Goal: Transaction & Acquisition: Purchase product/service

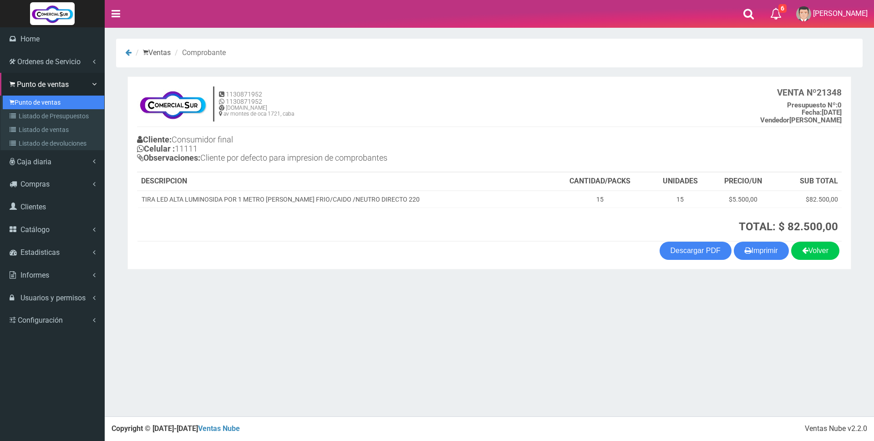
click at [28, 102] on link "Punto de ventas" at bounding box center [54, 103] width 102 height 14
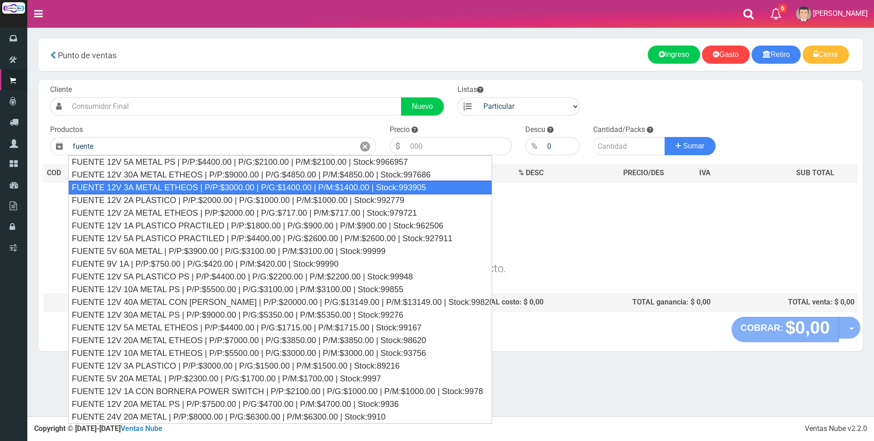
click at [182, 192] on div "FUENTE 12V 3A METAL ETHEOS | P/P:$3000.00 | P/G:$1400.00 | P/M:$1400.00 | Stock…" at bounding box center [280, 188] width 424 height 14
type input "FUENTE 12V 3A METAL ETHEOS | P/P:$3000.00 | P/G:$1400.00 | P/M:$1400.00 | Stock…"
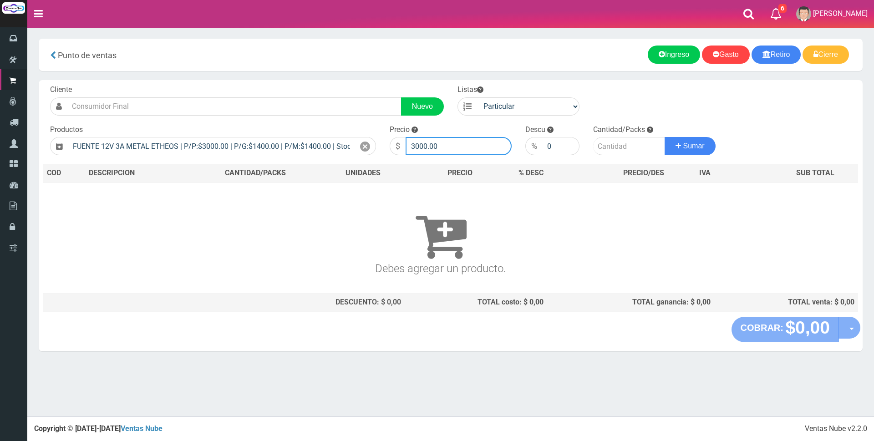
click at [475, 144] on input "3000.00" at bounding box center [459, 146] width 106 height 18
type input "3"
type input "8000"
click at [601, 144] on input "number" at bounding box center [629, 146] width 72 height 18
type input "1"
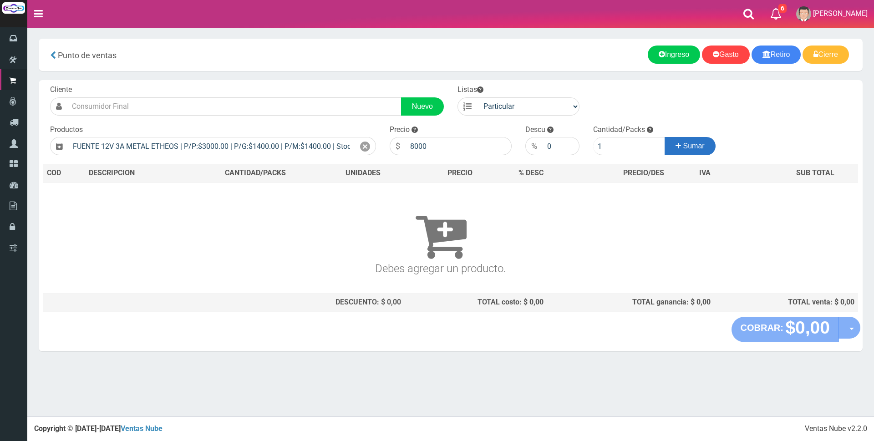
click at [690, 147] on span "Sumar" at bounding box center [693, 146] width 21 height 8
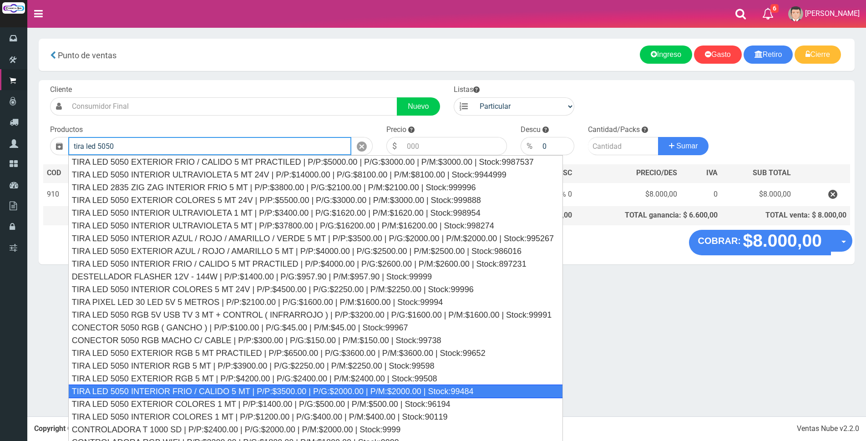
click at [290, 389] on div "TIRA LED 5050 INTERIOR FRIO / CALIDO 5 MT | P/P:$3500.00 | P/G:$2000.00 | P/M:$…" at bounding box center [315, 392] width 495 height 14
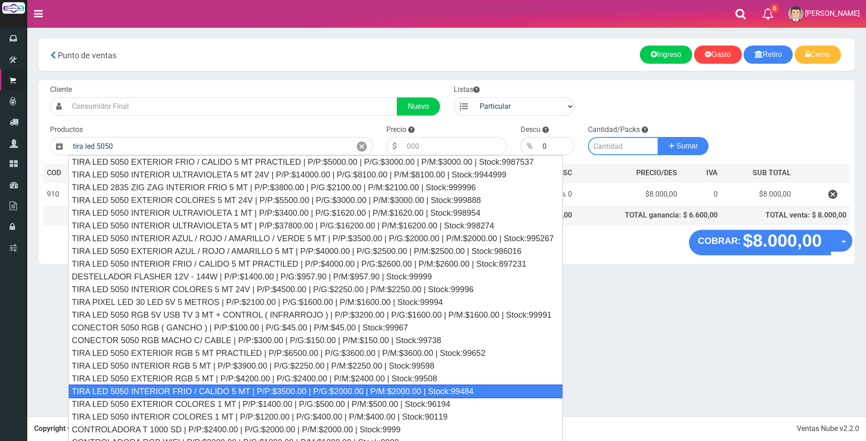
type input "TIRA LED 5050 INTERIOR FRIO / CALIDO 5 MT | P/P:$3500.00 | P/G:$2000.00 | P/M:$…"
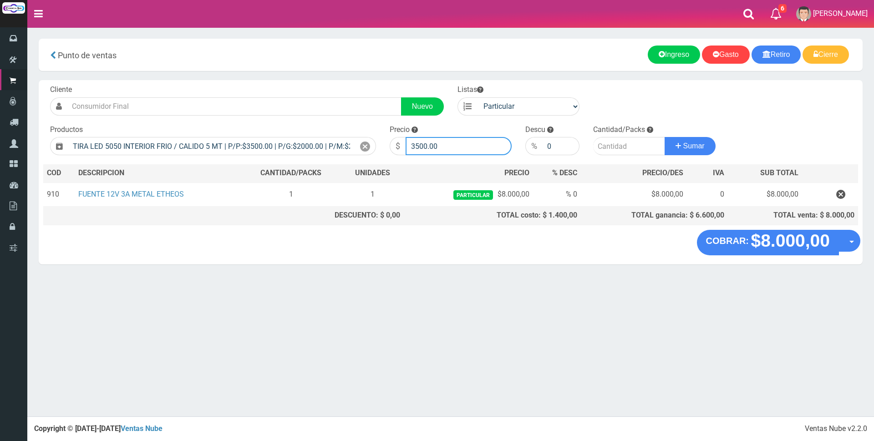
click at [452, 141] on input "3500.00" at bounding box center [459, 146] width 106 height 18
type input "3"
type input "12000"
click at [605, 148] on input "number" at bounding box center [629, 146] width 72 height 18
type input "1"
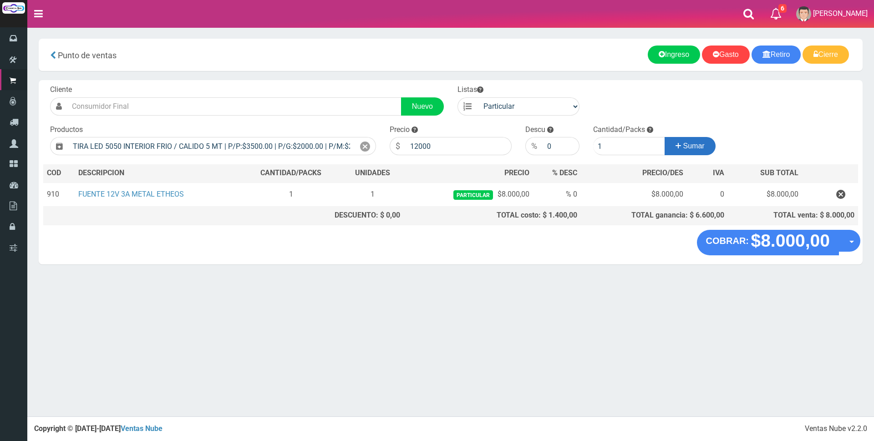
click at [690, 152] on button "Sumar" at bounding box center [690, 146] width 51 height 18
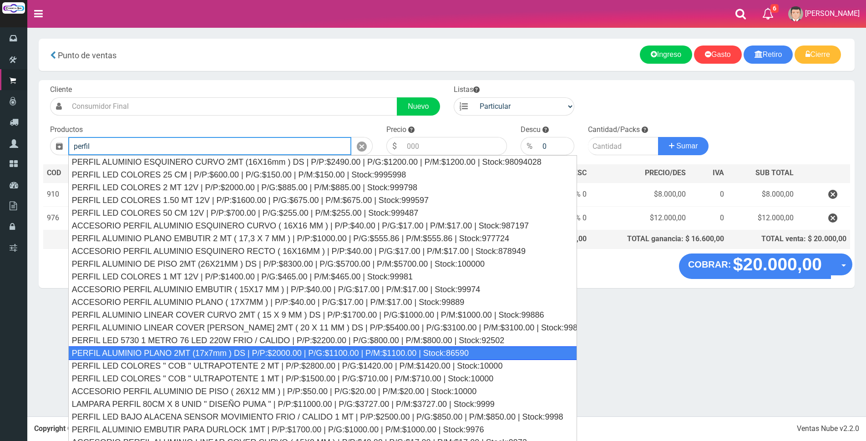
click at [360, 356] on div "PERFIL ALUMINIO PLANO 2MT (17x7mm ) DS | P/P:$2000.00 | P/G:$1100.00 | P/M:$110…" at bounding box center [322, 353] width 509 height 14
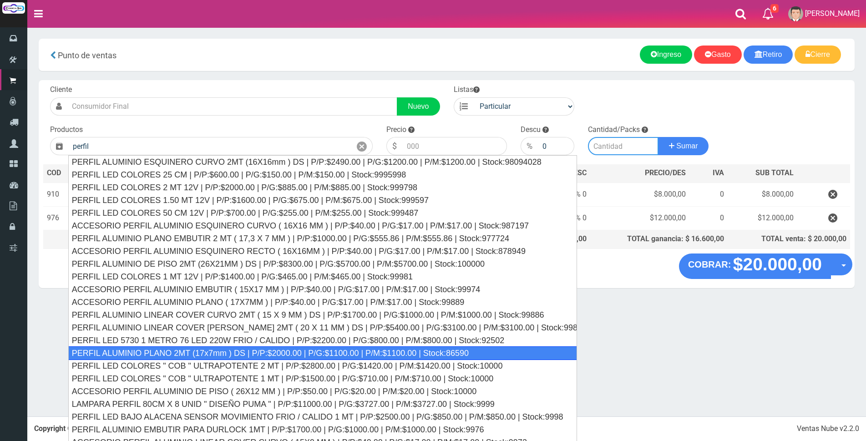
type input "PERFIL ALUMINIO PLANO 2MT (17x7mm ) DS | P/P:$2000.00 | P/G:$1100.00 | P/M:$110…"
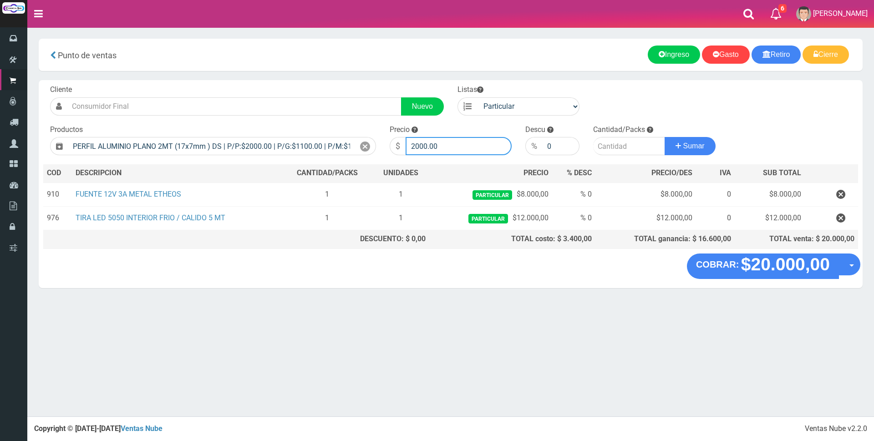
click at [460, 149] on input "2000.00" at bounding box center [459, 146] width 106 height 18
type input "2"
type input "6000"
click at [609, 145] on input "number" at bounding box center [629, 146] width 72 height 18
type input "1"
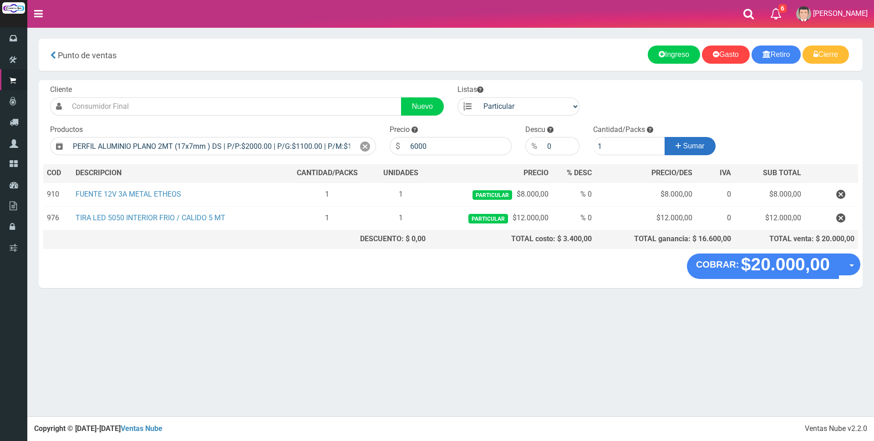
click at [703, 152] on button "Sumar" at bounding box center [690, 146] width 51 height 18
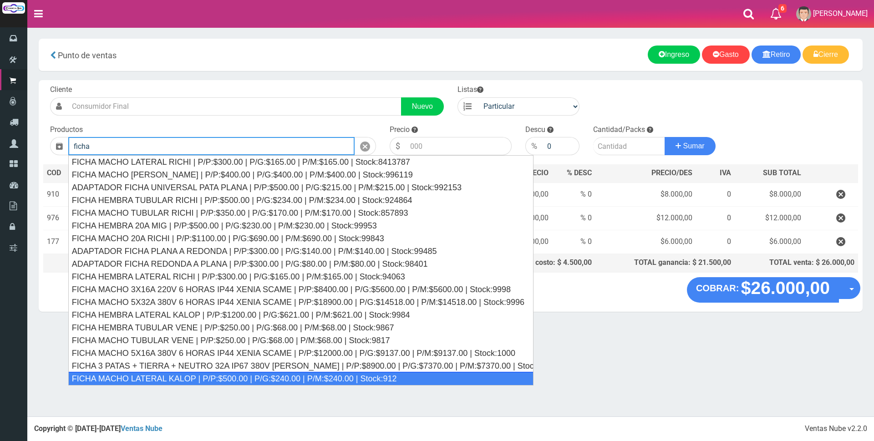
click at [215, 381] on div "FICHA MACHO LATERAL KALOP | P/P:$500.00 | P/G:$240.00 | P/M:$240.00 | Stock:912" at bounding box center [300, 379] width 465 height 14
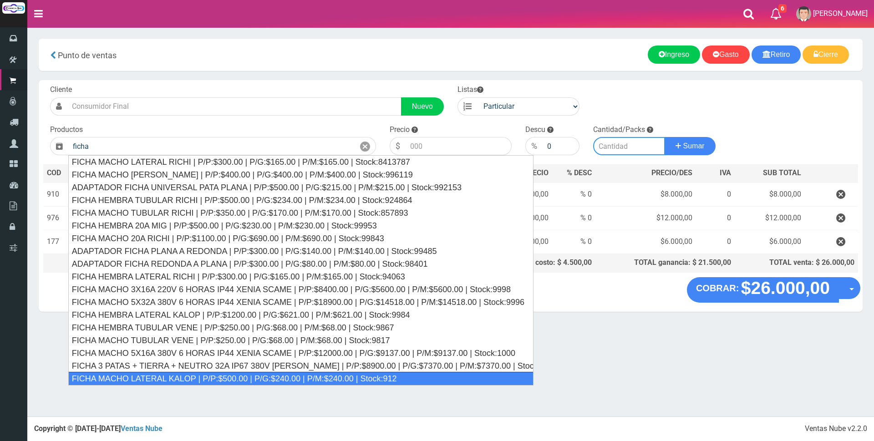
type input "FICHA MACHO LATERAL KALOP | P/P:$500.00 | P/G:$240.00 | P/M:$240.00 | Stock:912"
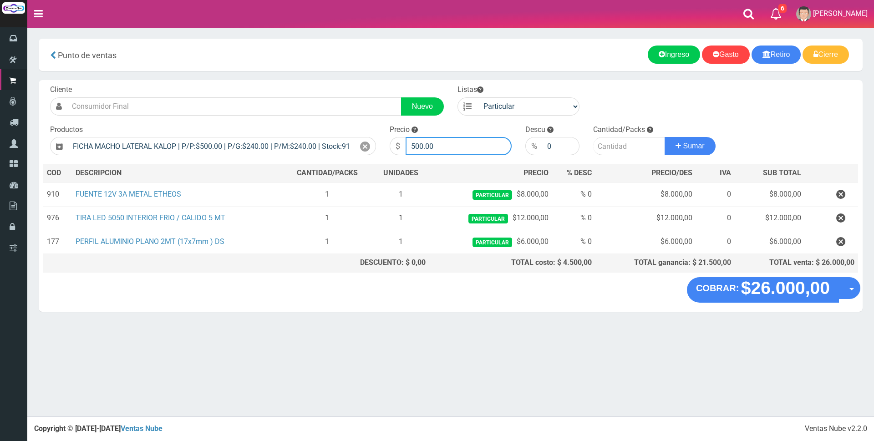
click at [438, 143] on input "500.00" at bounding box center [459, 146] width 106 height 18
type input "5"
type input "2200"
click at [616, 149] on input "number" at bounding box center [629, 146] width 72 height 18
type input "1"
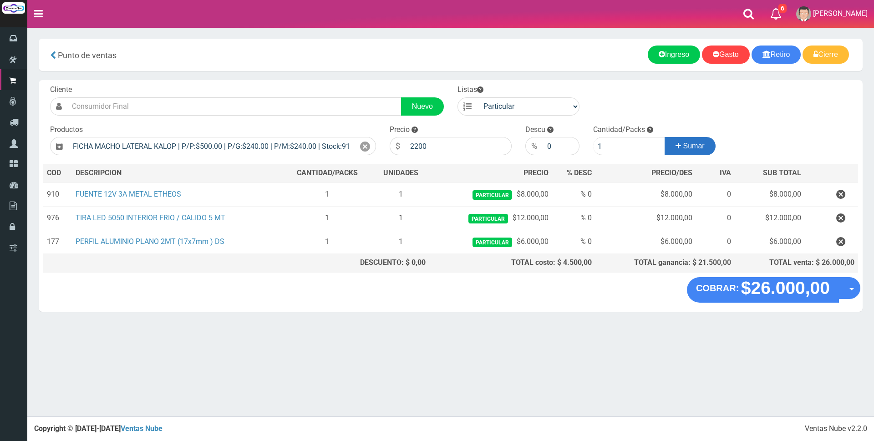
click at [703, 147] on span "Sumar" at bounding box center [693, 146] width 21 height 8
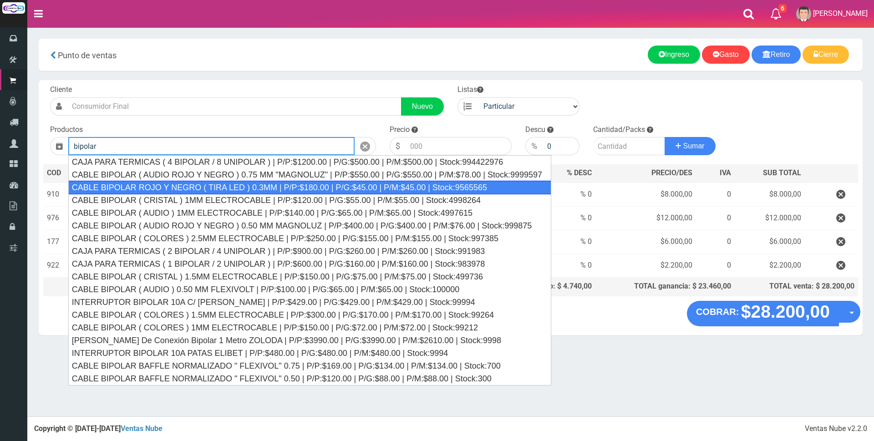
click at [372, 188] on div "CABLE BIPOLAR ROJO Y NEGRO ( TIRA LED ) 0.3MM | P/P:$180.00 | P/G:$45.00 | P/M:…" at bounding box center [309, 188] width 483 height 14
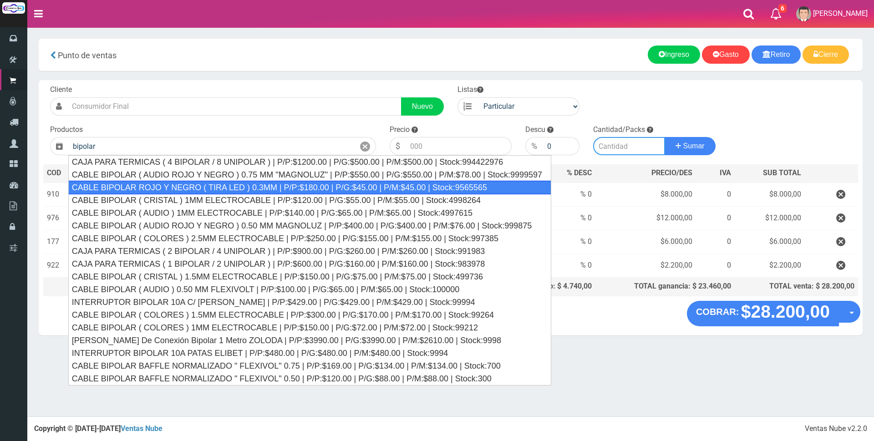
type input "CABLE BIPOLAR ROJO Y NEGRO ( TIRA LED ) 0.3MM | P/P:$180.00 | P/G:$45.00 | P/M:…"
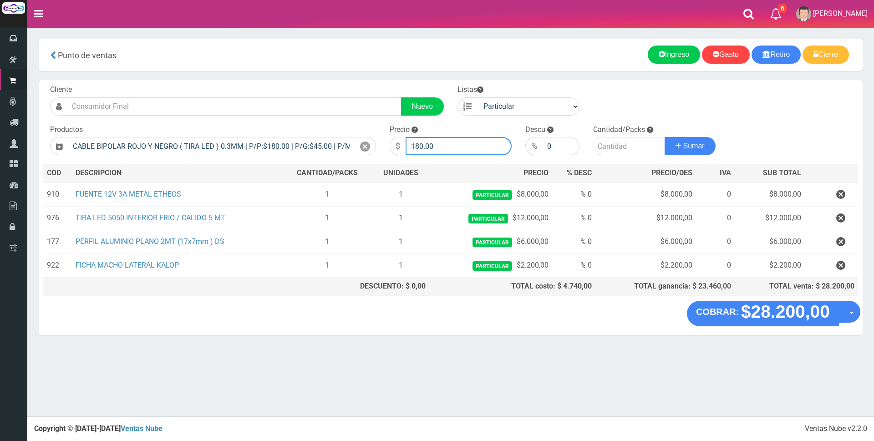
click at [448, 151] on input "180.00" at bounding box center [459, 146] width 106 height 18
type input "1"
type input "6"
type input "500"
click at [624, 140] on input "number" at bounding box center [629, 146] width 72 height 18
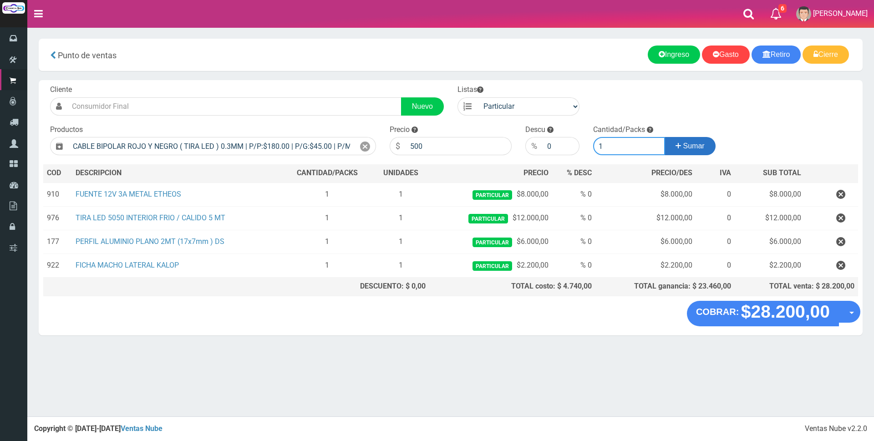
type input "1"
click at [690, 151] on button "Sumar" at bounding box center [690, 146] width 51 height 18
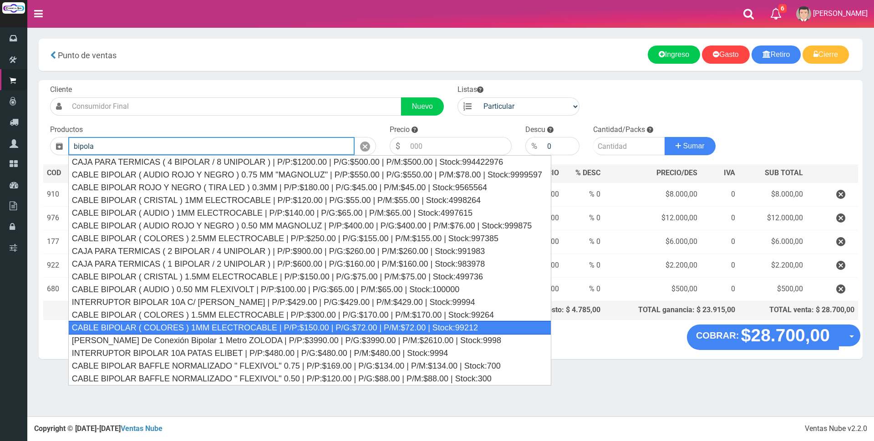
click at [337, 326] on div "CABLE BIPOLAR ( COLORES ) 1MM ELECTROCABLE | P/P:$150.00 | P/G:$72.00 | P/M:$72…" at bounding box center [309, 328] width 483 height 14
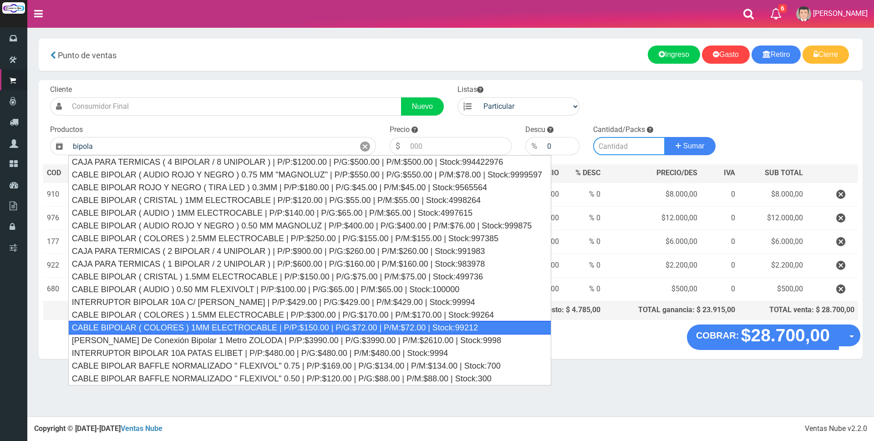
type input "CABLE BIPOLAR ( COLORES ) 1MM ELECTROCABLE | P/P:$150.00 | P/G:$72.00 | P/M:$72…"
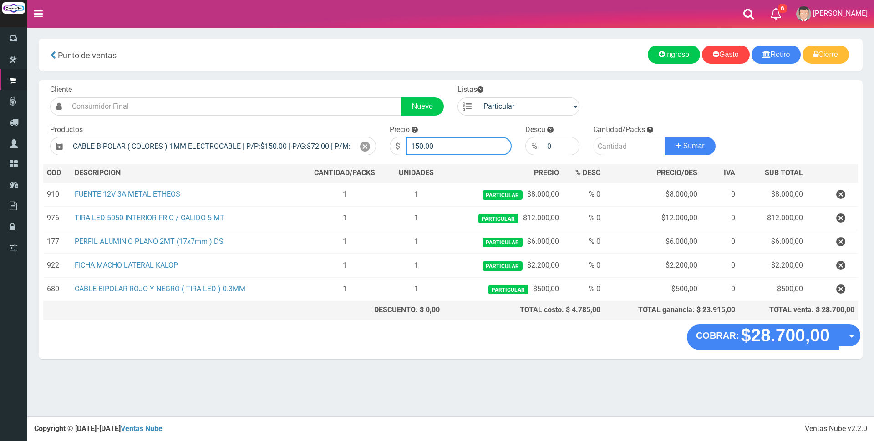
click at [460, 147] on input "150.00" at bounding box center [459, 146] width 106 height 18
type input "1"
type input "800"
click at [612, 144] on input "number" at bounding box center [629, 146] width 72 height 18
type input "5"
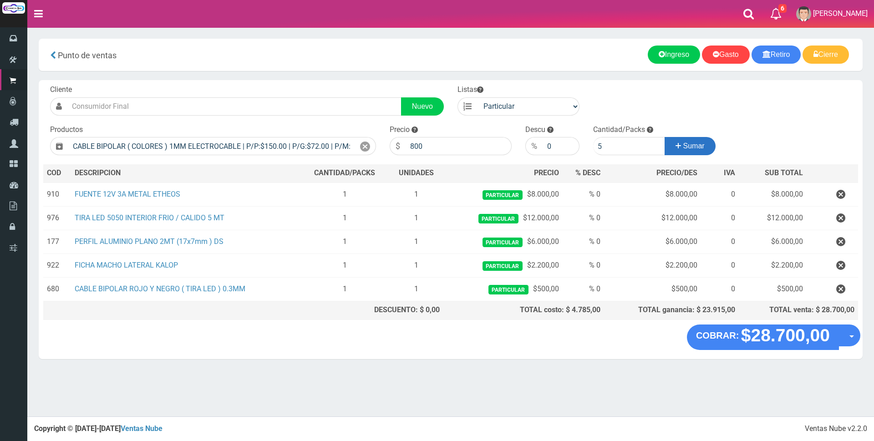
click at [696, 145] on span "Sumar" at bounding box center [693, 146] width 21 height 8
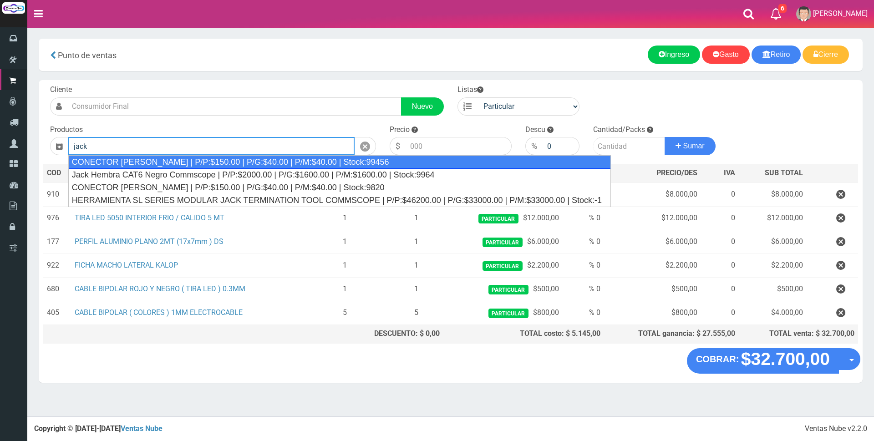
click at [332, 161] on div "CONECTOR JACK HEMBRA | P/P:$150.00 | P/G:$40.00 | P/M:$40.00 | Stock:99456" at bounding box center [339, 162] width 543 height 14
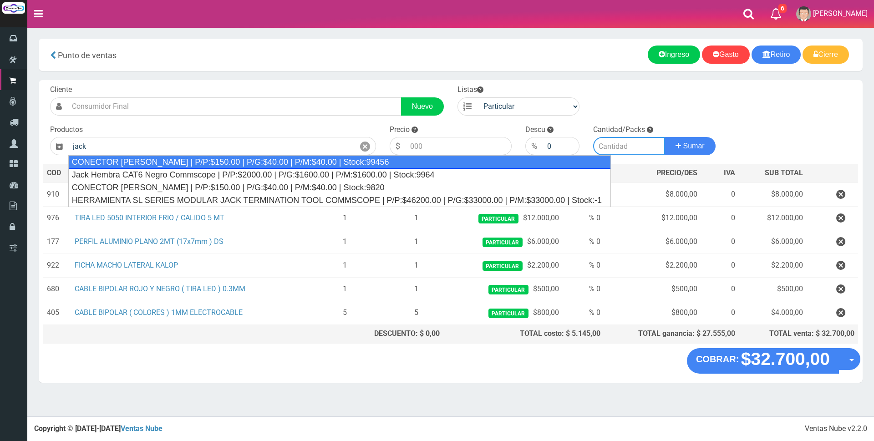
type input "CONECTOR JACK HEMBRA | P/P:$150.00 | P/G:$40.00 | P/M:$40.00 | Stock:99456"
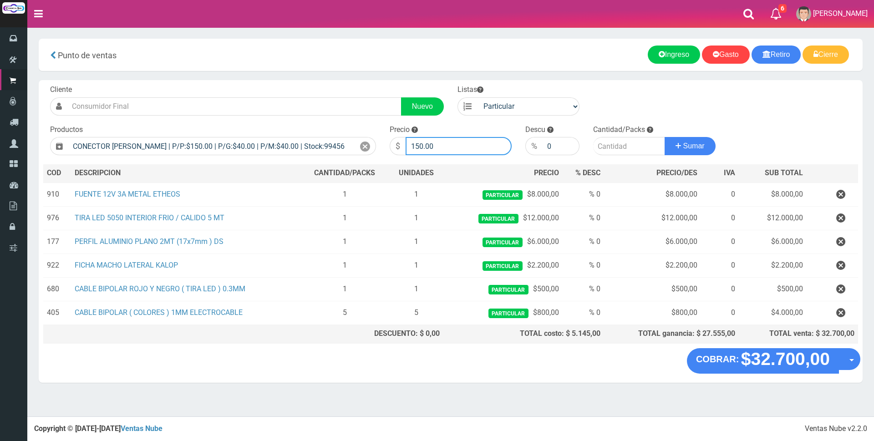
click at [451, 147] on input "150.00" at bounding box center [459, 146] width 106 height 18
type input "1"
type input "800"
click at [600, 142] on input "number" at bounding box center [629, 146] width 72 height 18
type input "1"
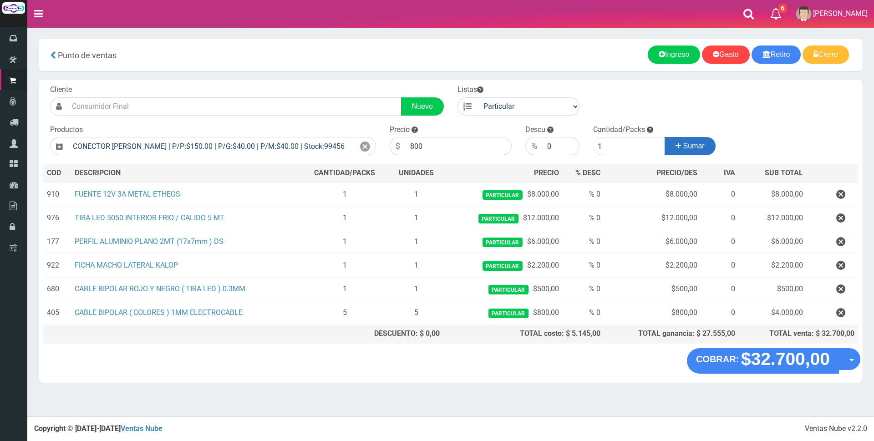
click at [684, 149] on span "Sumar" at bounding box center [693, 146] width 21 height 8
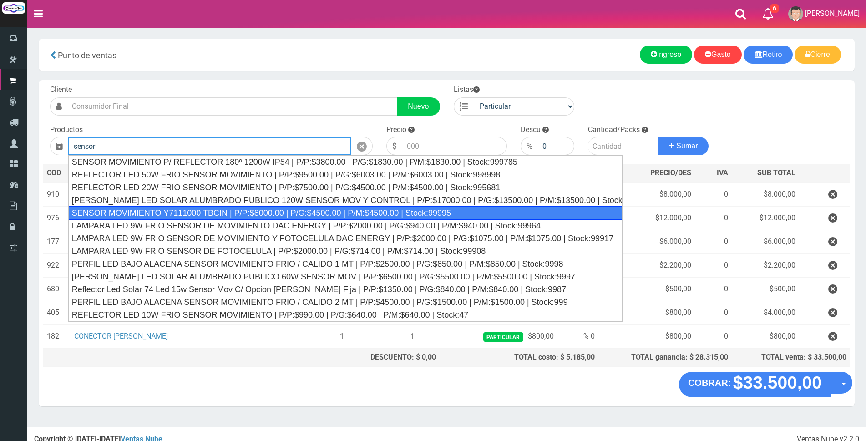
click at [289, 214] on div "SENSOR MOVIMIENTO Y7111000 TBCIN | P/P:$8000.00 | P/G:$4500.00 | P/M:$4500.00 |…" at bounding box center [345, 213] width 555 height 14
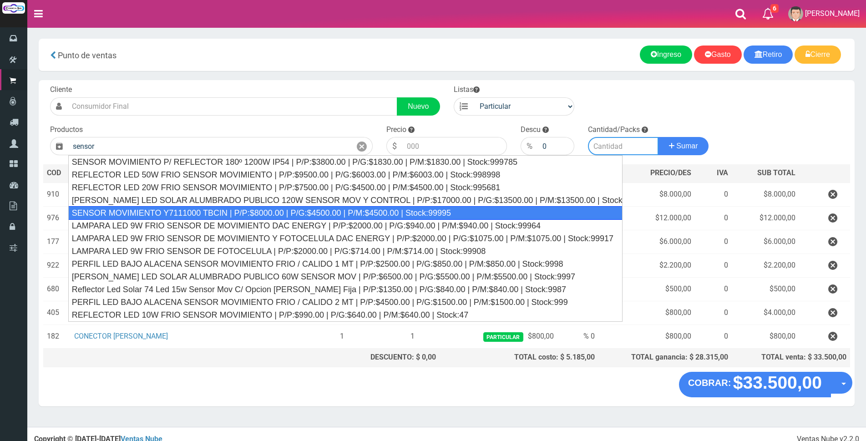
type input "SENSOR MOVIMIENTO Y7111000 TBCIN | P/P:$8000.00 | P/G:$4500.00 | P/M:$4500.00 |…"
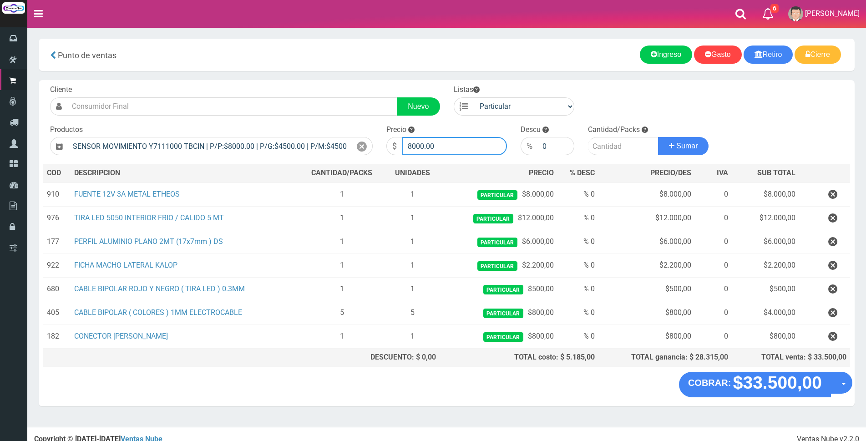
click at [458, 145] on input "8000.00" at bounding box center [454, 146] width 105 height 18
type input "8"
type input "5000"
click at [599, 141] on input "number" at bounding box center [623, 146] width 71 height 18
type input "1"
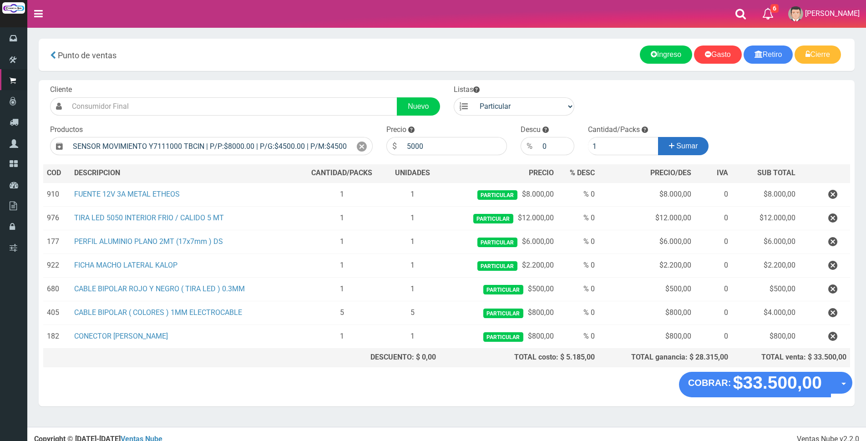
click at [698, 145] on span "Sumar" at bounding box center [687, 146] width 21 height 8
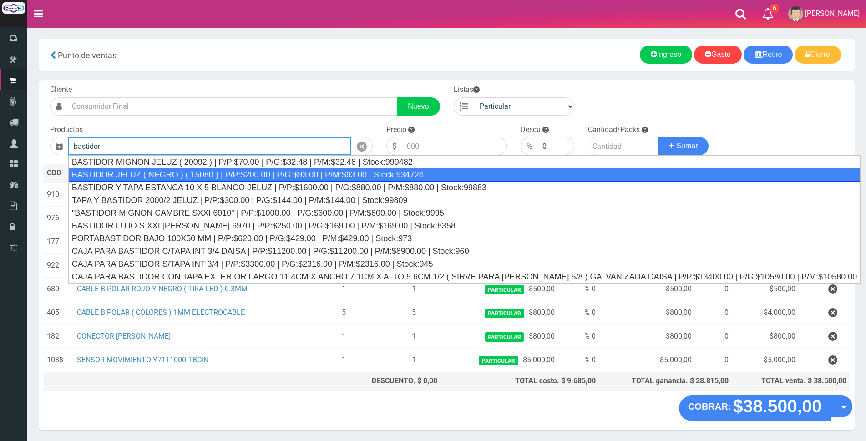
click at [282, 178] on div "BASTIDOR JELUZ ( NEGRO ) ( 15080 ) | P/P:$200.00 | P/G:$93.00 | P/M:$93.00 | St…" at bounding box center [464, 175] width 793 height 14
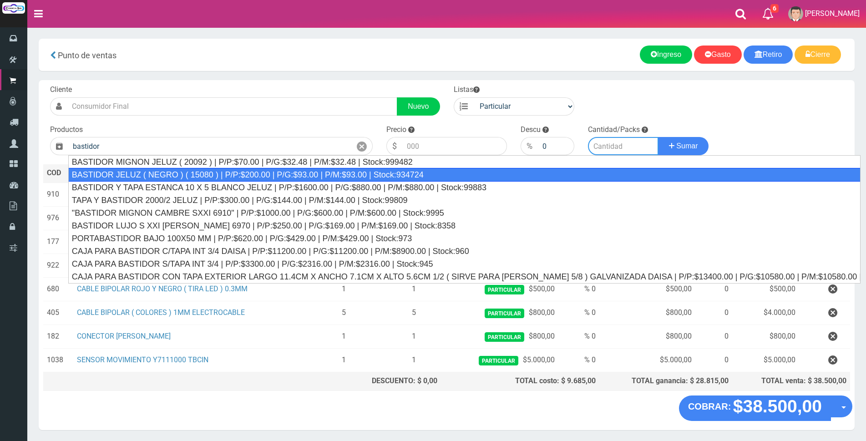
type input "BASTIDOR JELUZ ( NEGRO ) ( 15080 ) | P/P:$200.00 | P/G:$93.00 | P/M:$93.00 | St…"
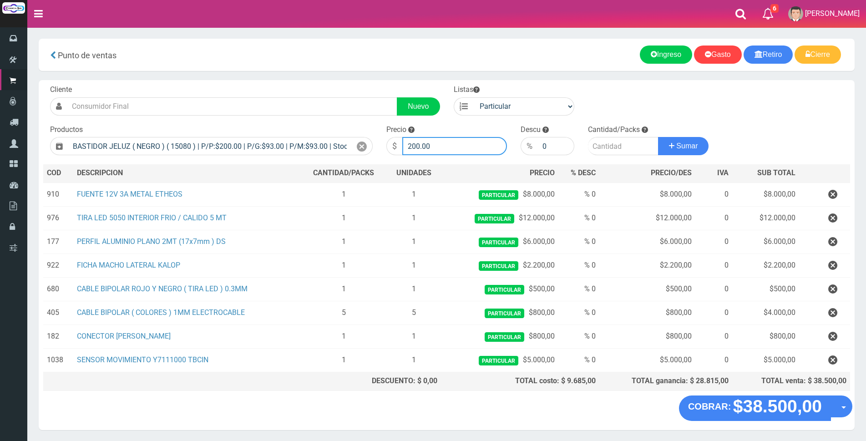
click at [474, 145] on input "200.00" at bounding box center [454, 146] width 105 height 18
type input "2"
type input "400"
click at [622, 150] on input "number" at bounding box center [623, 146] width 71 height 18
type input "1"
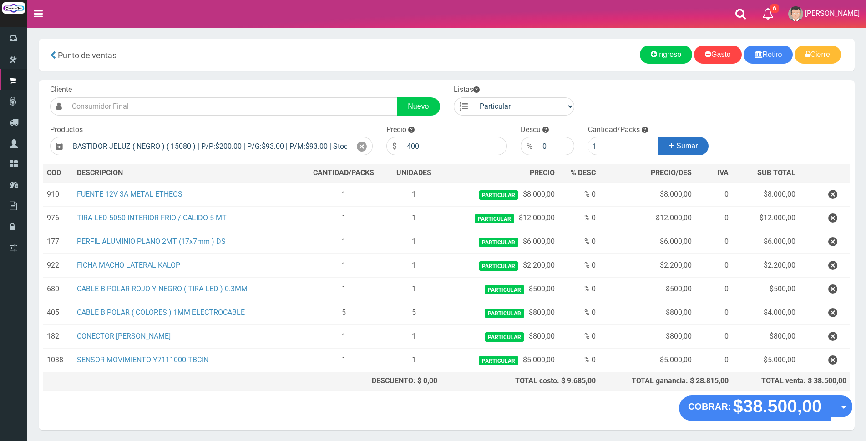
click at [671, 146] on icon at bounding box center [671, 145] width 5 height 13
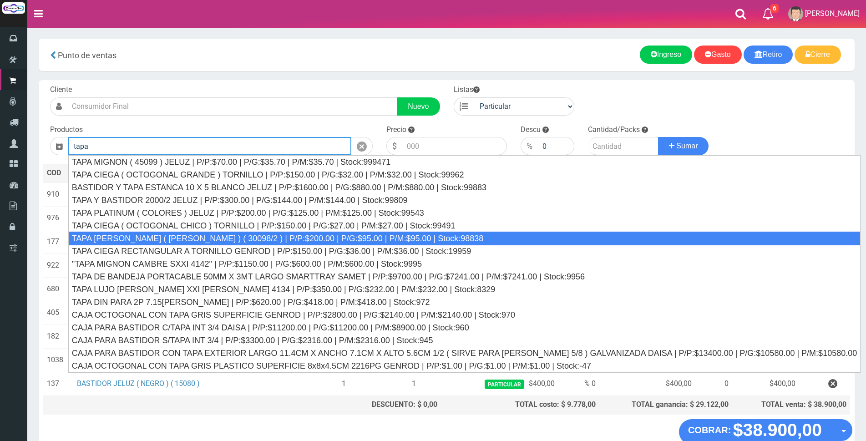
click at [252, 233] on div "TAPA REGINA JELUZ ( BLANCO ) ( 30098/2 ) | P/P:$200.00 | P/G:$95.00 | P/M:$95.0…" at bounding box center [464, 239] width 793 height 14
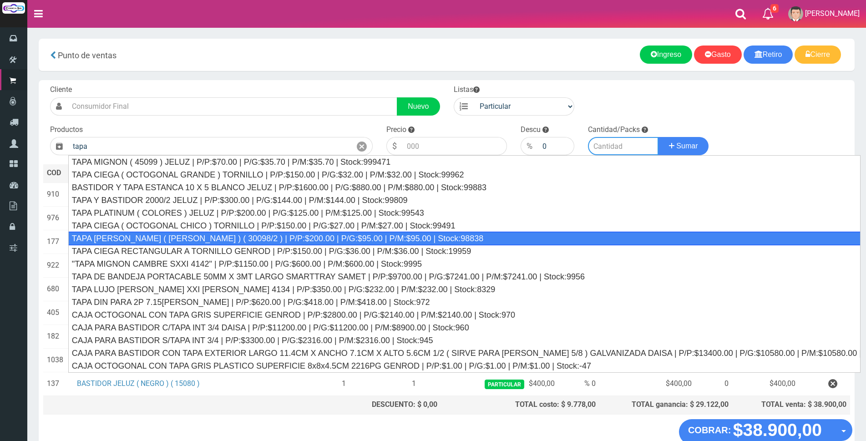
type input "TAPA REGINA JELUZ ( BLANCO ) ( 30098/2 ) | P/P:$200.00 | P/G:$95.00 | P/M:$95.0…"
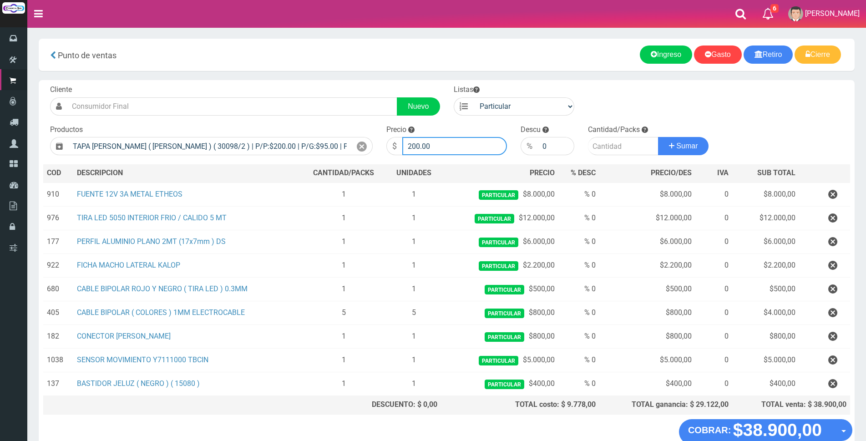
click at [435, 148] on input "200.00" at bounding box center [454, 146] width 105 height 18
type input "2"
type input "600"
click at [612, 146] on input "number" at bounding box center [623, 146] width 71 height 18
type input "1"
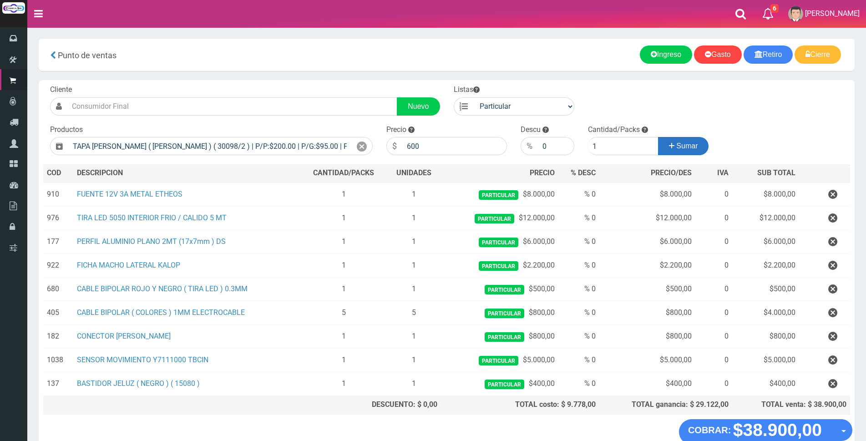
click at [691, 146] on span "Sumar" at bounding box center [687, 146] width 21 height 8
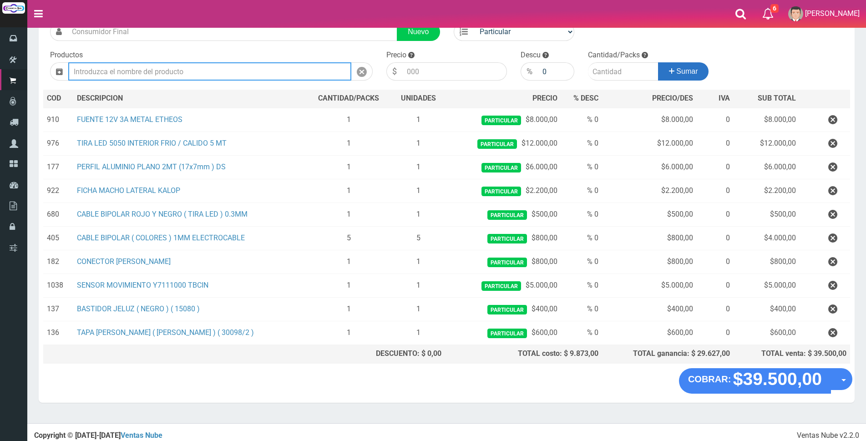
scroll to position [78, 0]
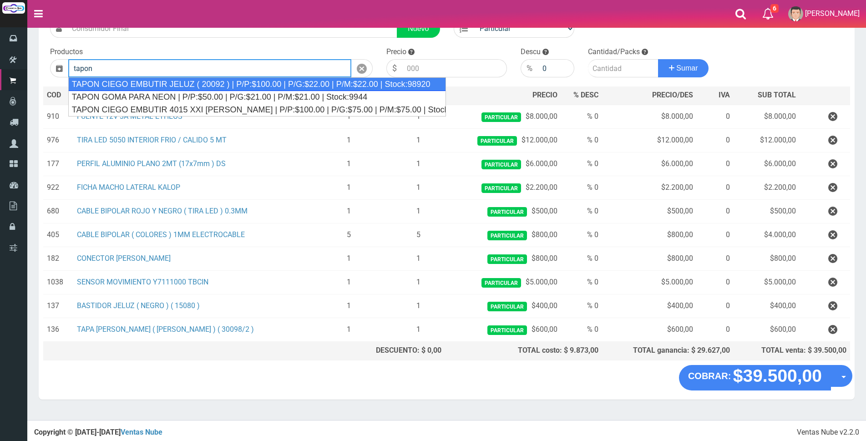
click at [380, 87] on div "TAPON CIEGO EMBUTIR JELUZ ( 20092 ) | P/P:$100.00 | P/G:$22.00 | P/M:$22.00 | S…" at bounding box center [257, 84] width 378 height 14
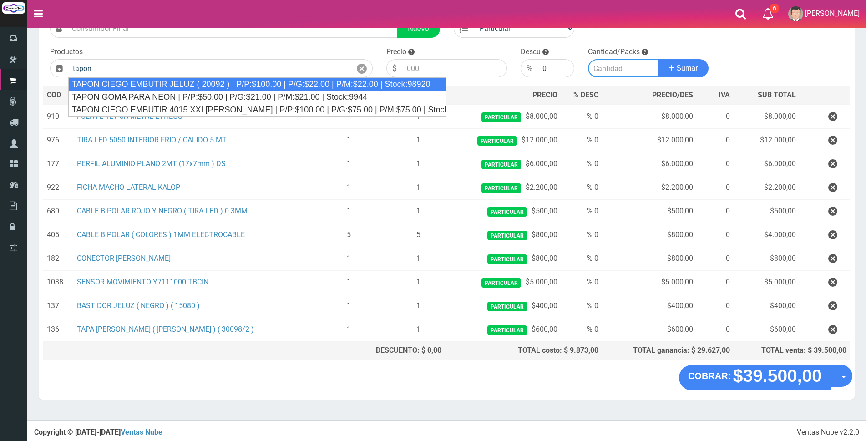
type input "TAPON CIEGO EMBUTIR JELUZ ( 20092 ) | P/P:$100.00 | P/G:$22.00 | P/M:$22.00 | S…"
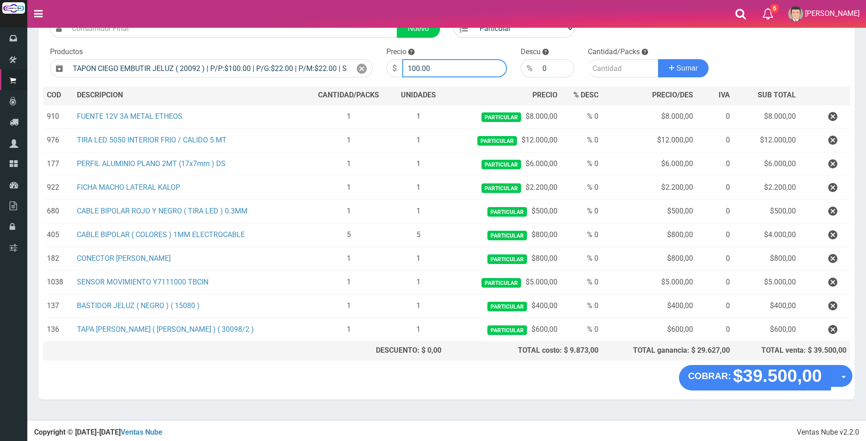
click at [446, 70] on input "100.00" at bounding box center [454, 68] width 105 height 18
type input "1"
type input "400"
click at [605, 70] on input "number" at bounding box center [623, 68] width 71 height 18
type input "1"
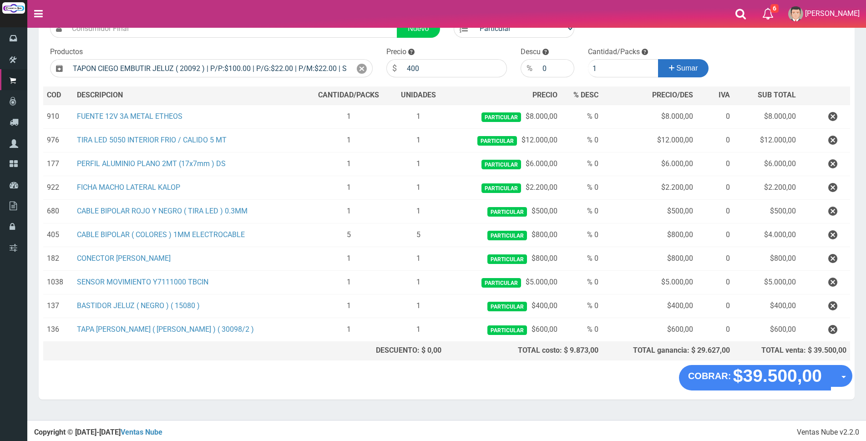
click at [678, 70] on span "Sumar" at bounding box center [687, 68] width 21 height 8
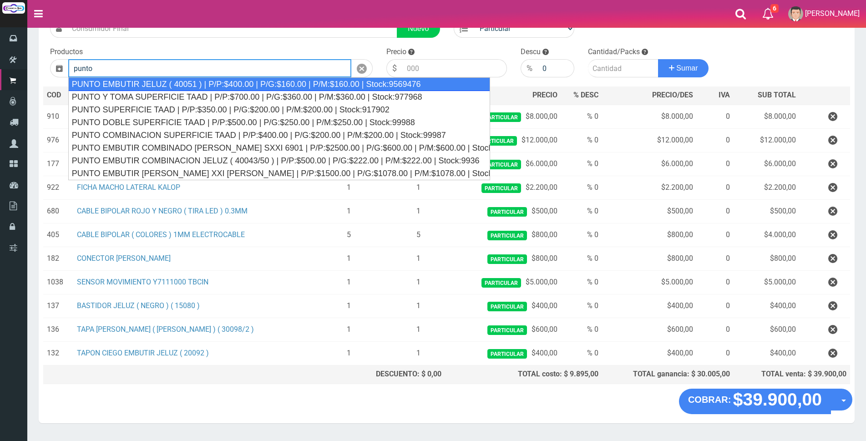
click at [392, 90] on div "PUNTO EMBUTIR JELUZ ( 40051 ) | P/P:$400.00 | P/G:$160.00 | P/M:$160.00 | Stock…" at bounding box center [279, 84] width 422 height 14
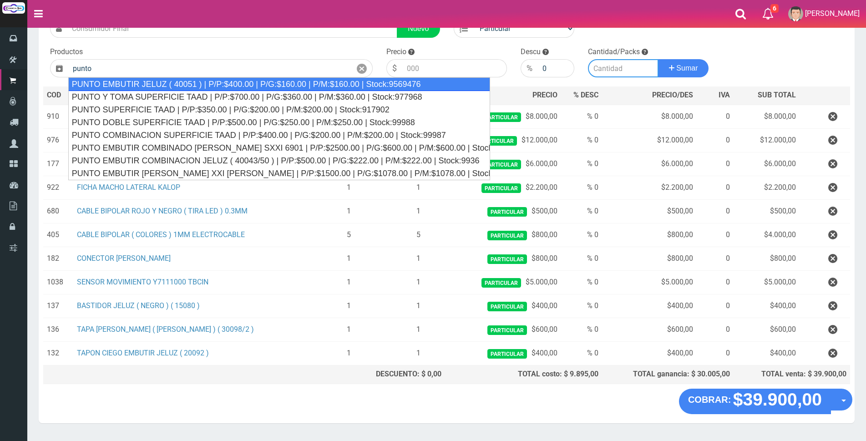
type input "PUNTO EMBUTIR JELUZ ( 40051 ) | P/P:$400.00 | P/G:$160.00 | P/M:$160.00 | Stock…"
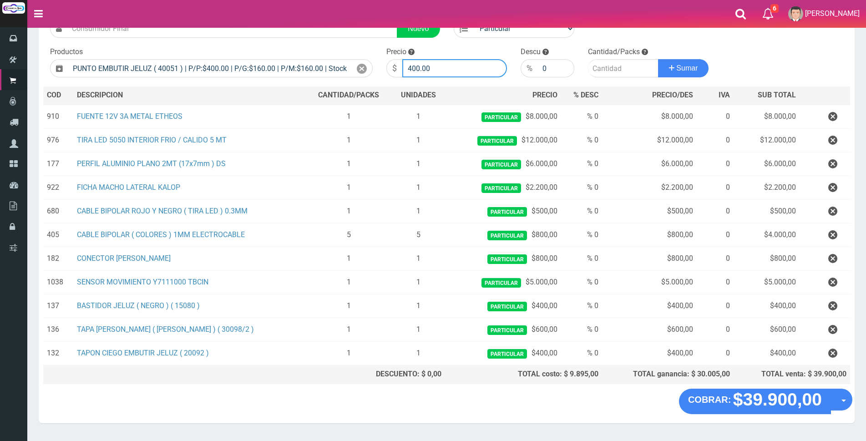
click at [465, 69] on input "400.00" at bounding box center [454, 68] width 105 height 18
type input "4"
type input "1200"
click at [599, 64] on input "number" at bounding box center [623, 68] width 71 height 18
type input "1"
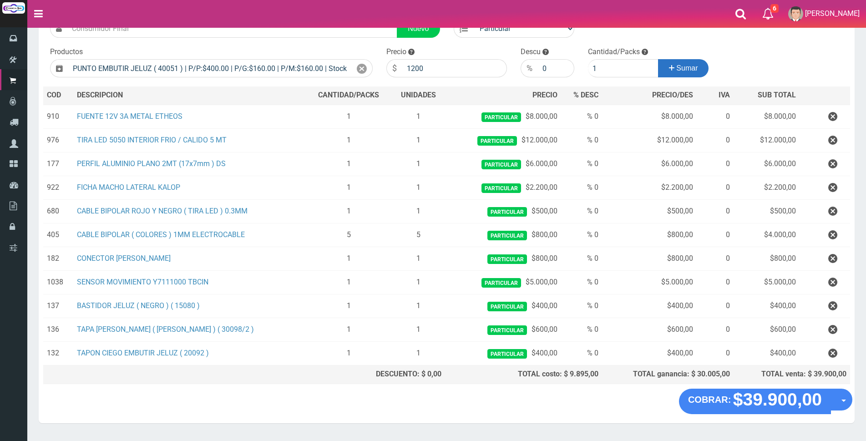
click at [687, 66] on span "Sumar" at bounding box center [687, 68] width 21 height 8
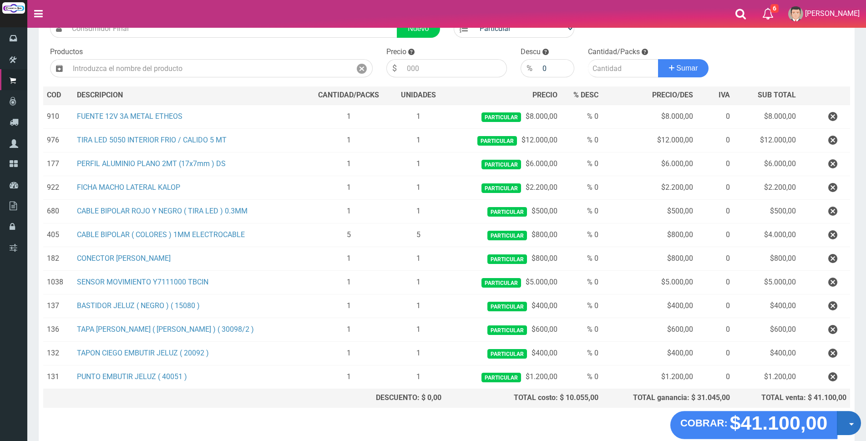
click at [850, 427] on button "Opciones" at bounding box center [849, 423] width 24 height 24
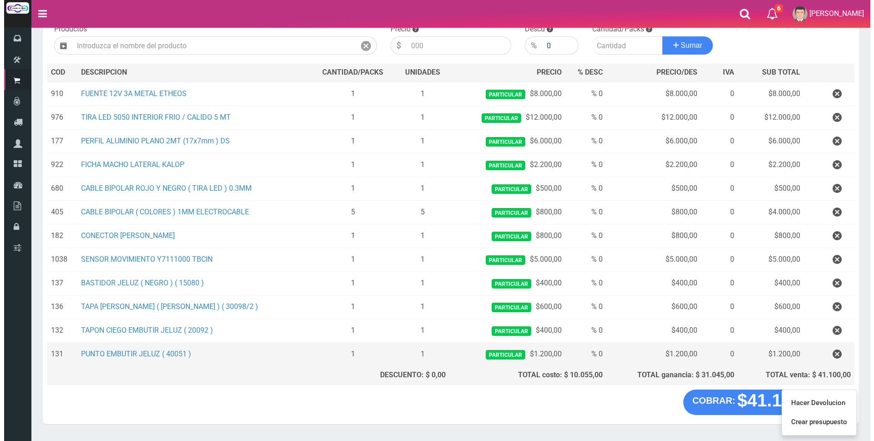
scroll to position [125, 0]
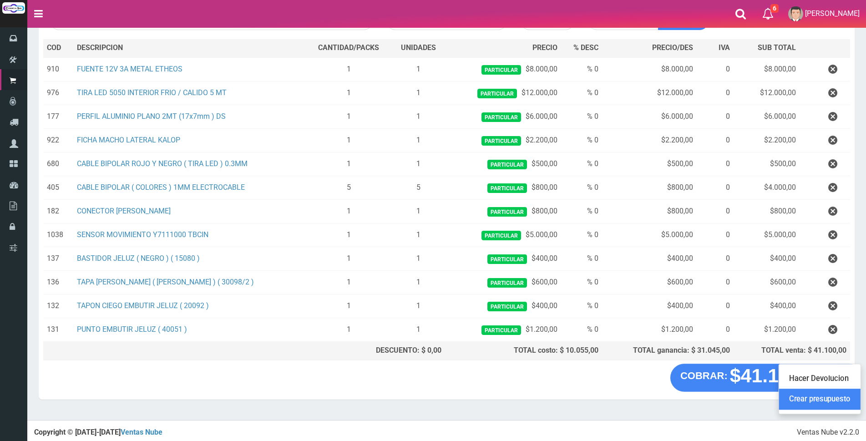
click at [810, 397] on link "Crear presupuesto" at bounding box center [820, 399] width 82 height 21
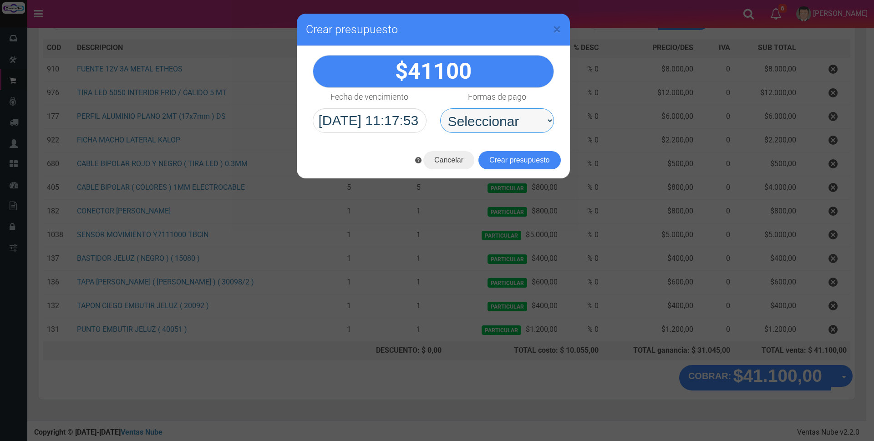
click at [508, 119] on select "Seleccionar Efectivo Tarjeta de Crédito Depósito Débito" at bounding box center [497, 120] width 114 height 25
select select "Efectivo"
click at [440, 108] on select "Seleccionar Efectivo Tarjeta de Crédito Depósito Débito" at bounding box center [497, 120] width 114 height 25
click at [528, 163] on button "Crear presupuesto" at bounding box center [520, 160] width 82 height 18
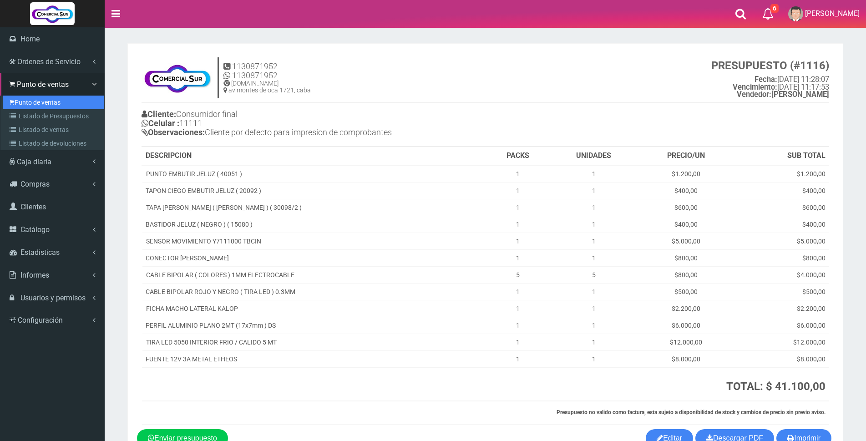
click at [25, 102] on link "Punto de ventas" at bounding box center [54, 103] width 102 height 14
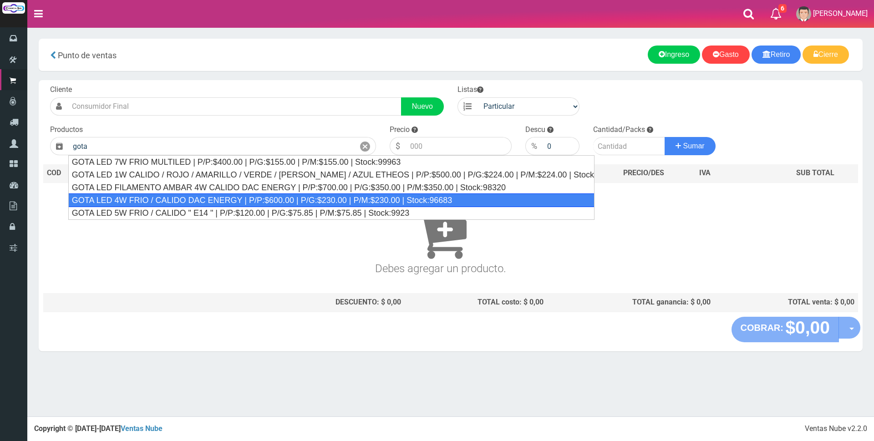
click at [376, 198] on div "GOTA LED 4W FRIO / CALIDO DAC ENERGY | P/P:$600.00 | P/G:$230.00 | P/M:$230.00 …" at bounding box center [331, 201] width 526 height 14
type input "GOTA LED 4W FRIO / CALIDO DAC ENERGY | P/P:$600.00 | P/G:$230.00 | P/M:$230.00 …"
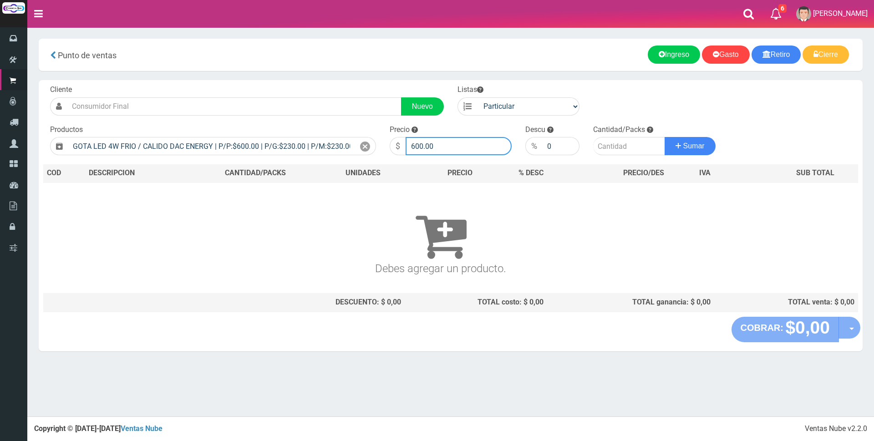
click at [459, 148] on input "600.00" at bounding box center [459, 146] width 106 height 18
type input "6"
type input "2000"
click at [604, 147] on input "number" at bounding box center [629, 146] width 72 height 18
type input "1"
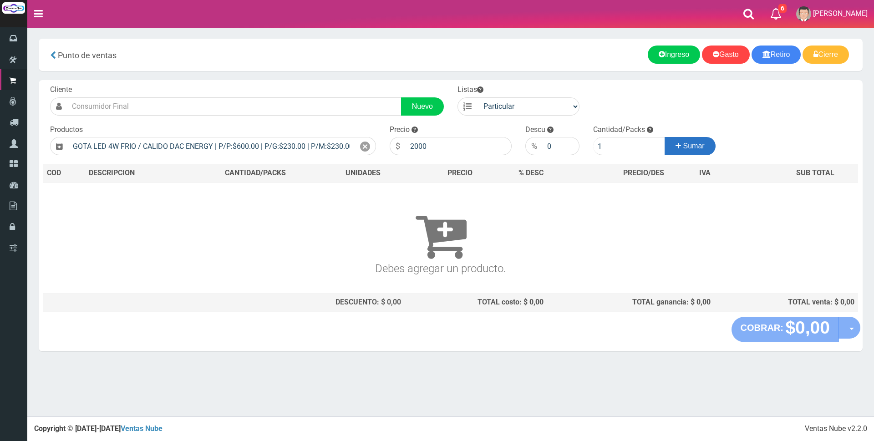
click at [691, 147] on span "Sumar" at bounding box center [693, 146] width 21 height 8
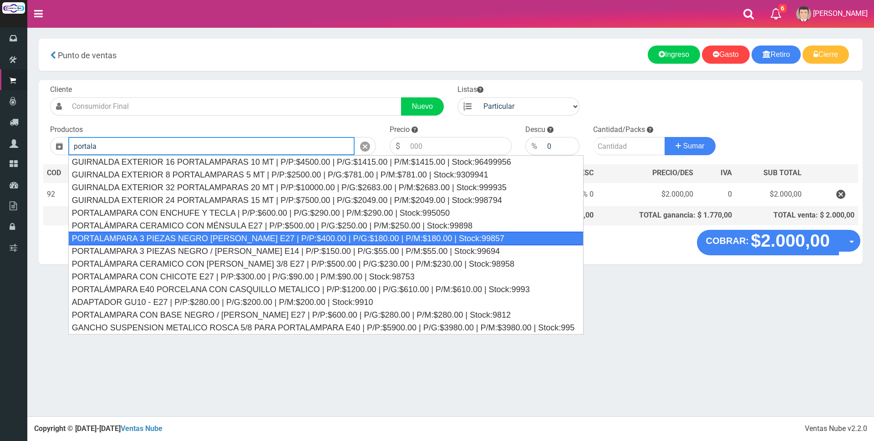
click at [385, 237] on div "PORTALAMPARA 3 PIEZAS NEGRO BLANCO E27 | P/P:$400.00 | P/G:$180.00 | P/M:$180.0…" at bounding box center [326, 239] width 516 height 14
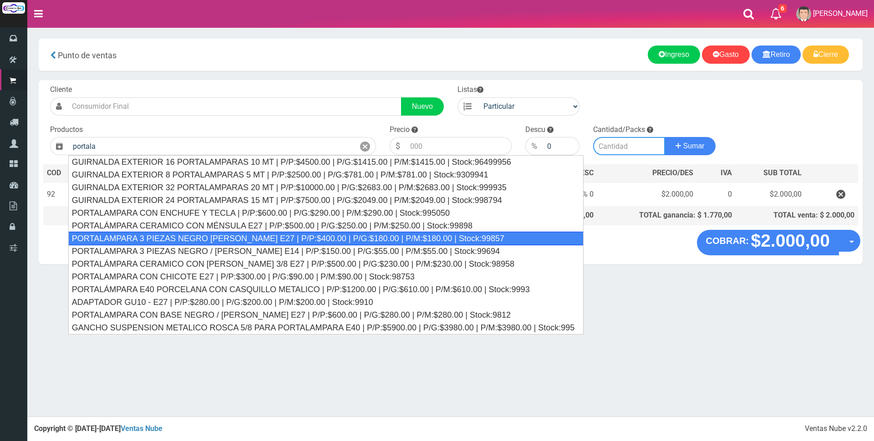
type input "PORTALAMPARA 3 PIEZAS NEGRO BLANCO E27 | P/P:$400.00 | P/G:$180.00 | P/M:$180.0…"
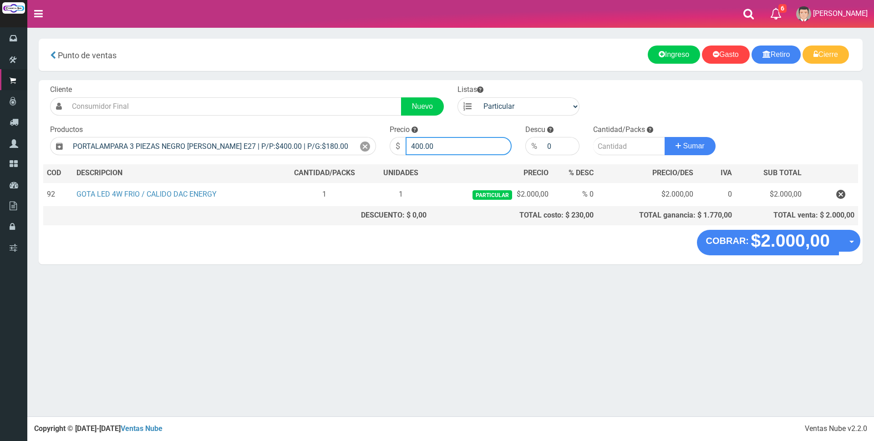
click at [443, 148] on input "400.00" at bounding box center [459, 146] width 106 height 18
type input "4"
type input "2000"
click at [620, 151] on input "number" at bounding box center [629, 146] width 72 height 18
type input "1"
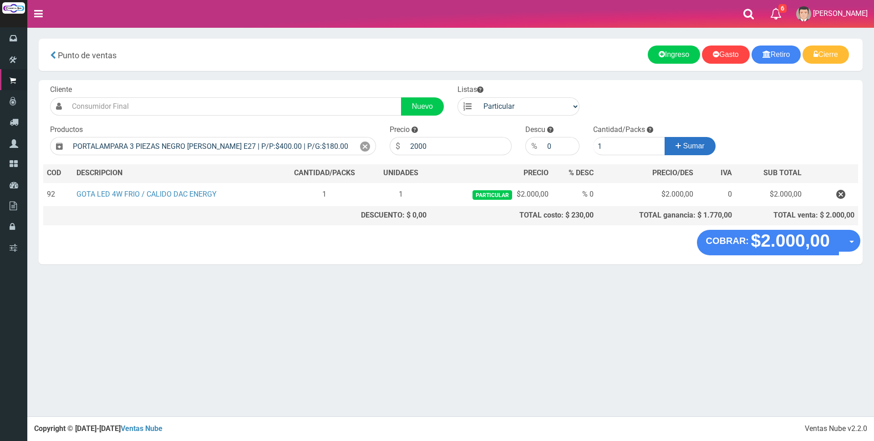
click at [683, 145] on span "Sumar" at bounding box center [693, 146] width 21 height 8
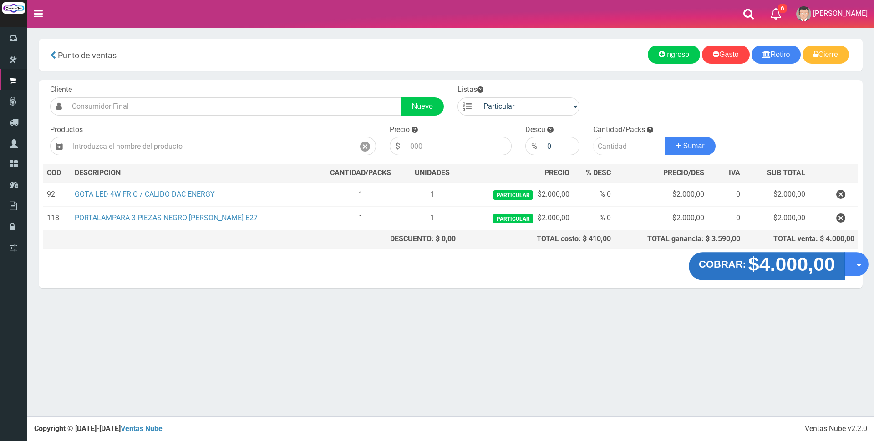
click at [776, 271] on strong "$4.000,00" at bounding box center [791, 264] width 87 height 21
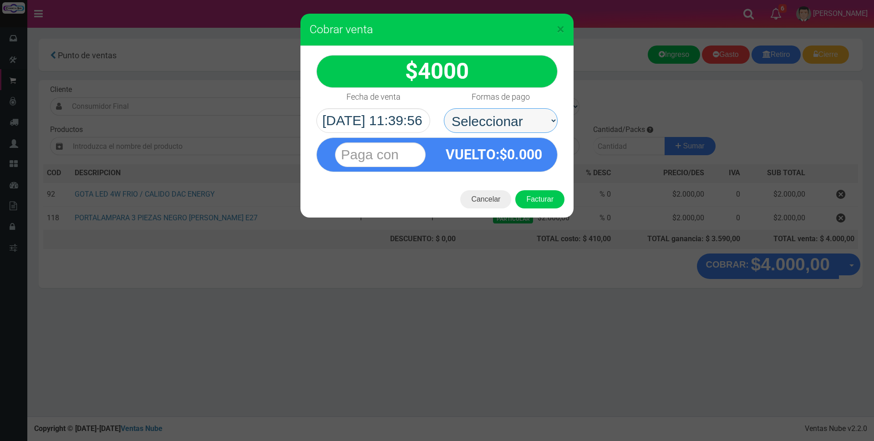
click at [478, 122] on select "Seleccionar Efectivo Tarjeta de Crédito Depósito Débito" at bounding box center [501, 120] width 114 height 25
select select "Efectivo"
click at [444, 108] on select "Seleccionar Efectivo Tarjeta de Crédito Depósito Débito" at bounding box center [501, 120] width 114 height 25
click at [418, 151] on input "text" at bounding box center [380, 155] width 91 height 25
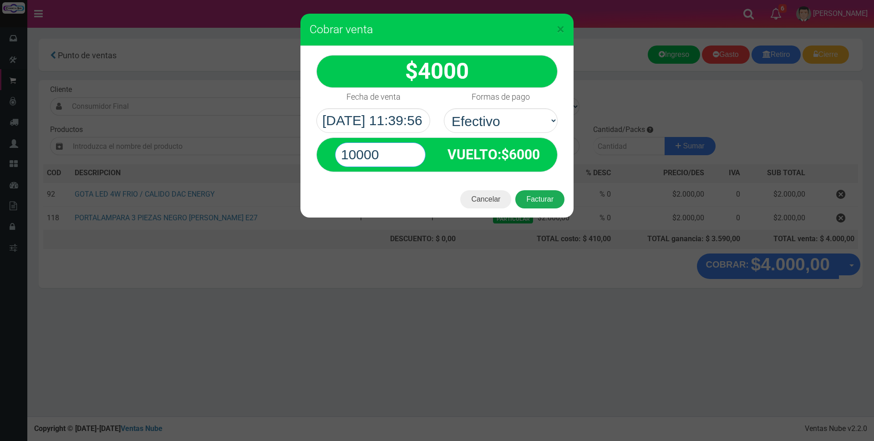
type input "10000"
click at [551, 202] on button "Facturar" at bounding box center [539, 199] width 49 height 18
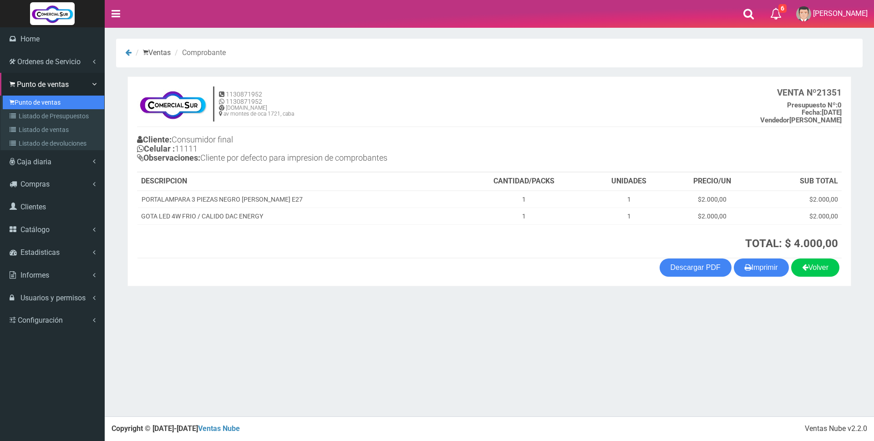
click at [24, 99] on link "Punto de ventas" at bounding box center [54, 103] width 102 height 14
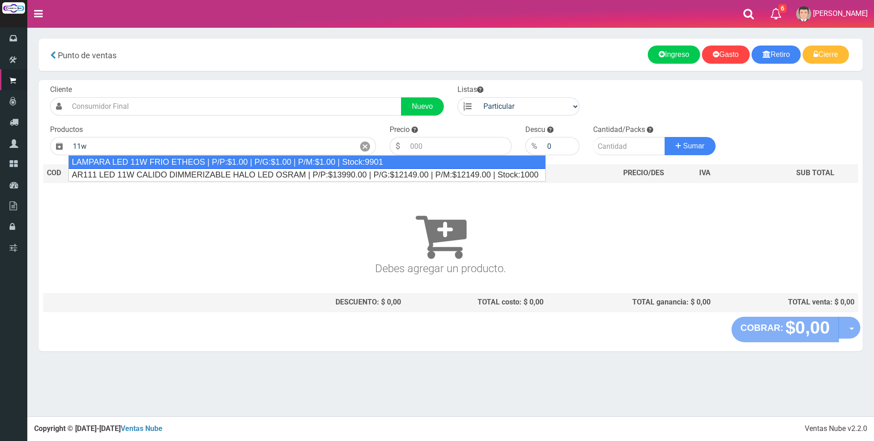
click at [136, 159] on div "LAMPARA LED 11W FRIO ETHEOS | P/P:$1.00 | P/G:$1.00 | P/M:$1.00 | Stock:9901" at bounding box center [307, 162] width 478 height 14
type input "LAMPARA LED 11W FRIO ETHEOS | P/P:$1.00 | P/G:$1.00 | P/M:$1.00 | Stock:9901"
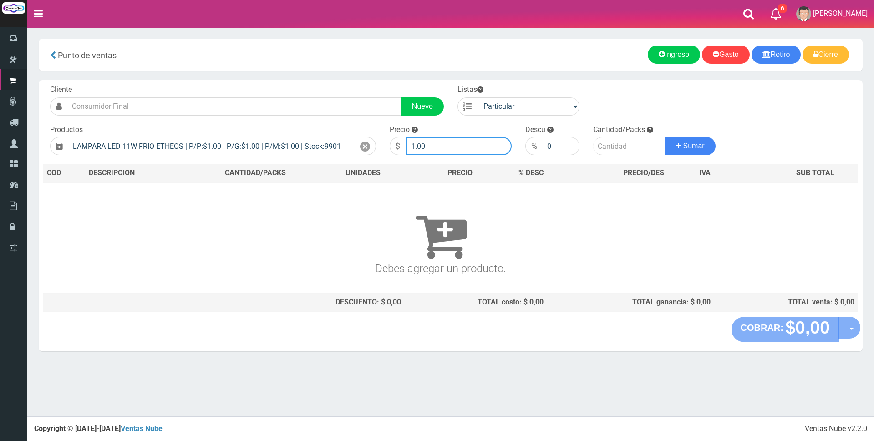
click at [438, 149] on input "1.00" at bounding box center [459, 146] width 106 height 18
type input "1"
type input "2500"
click at [622, 148] on input "number" at bounding box center [629, 146] width 72 height 18
type input "1"
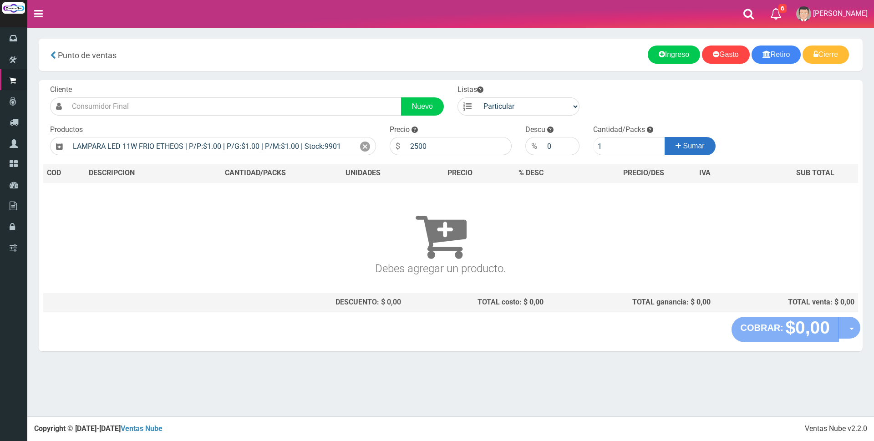
click at [686, 146] on span "Sumar" at bounding box center [693, 146] width 21 height 8
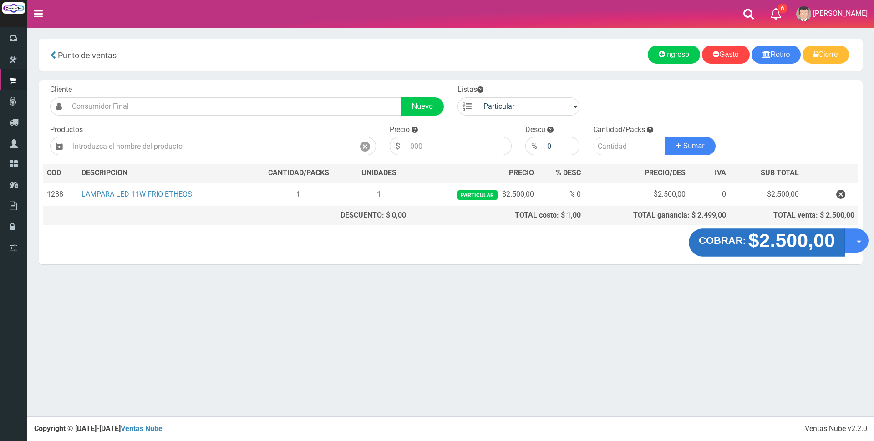
click at [771, 245] on strong "$2.500,00" at bounding box center [791, 240] width 87 height 21
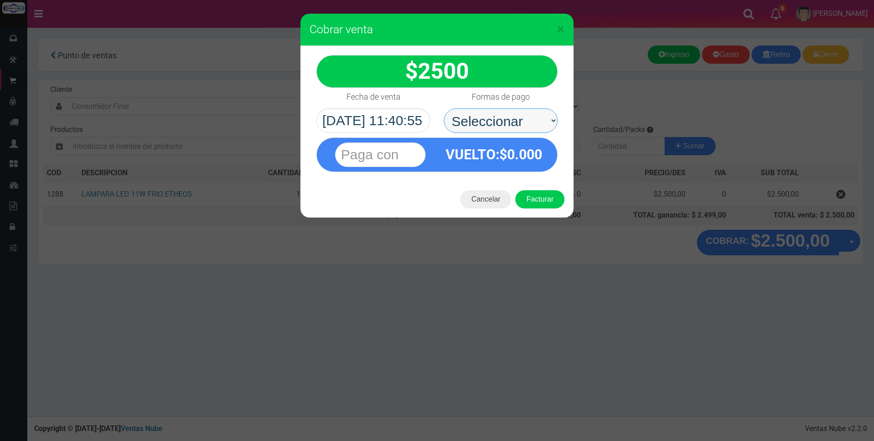
click at [479, 124] on select "Seleccionar Efectivo Tarjeta de Crédito Depósito Débito" at bounding box center [501, 120] width 114 height 25
select select "Efectivo"
click at [444, 108] on select "Seleccionar Efectivo Tarjeta de Crédito Depósito Débito" at bounding box center [501, 120] width 114 height 25
click at [405, 157] on input "text" at bounding box center [380, 155] width 91 height 25
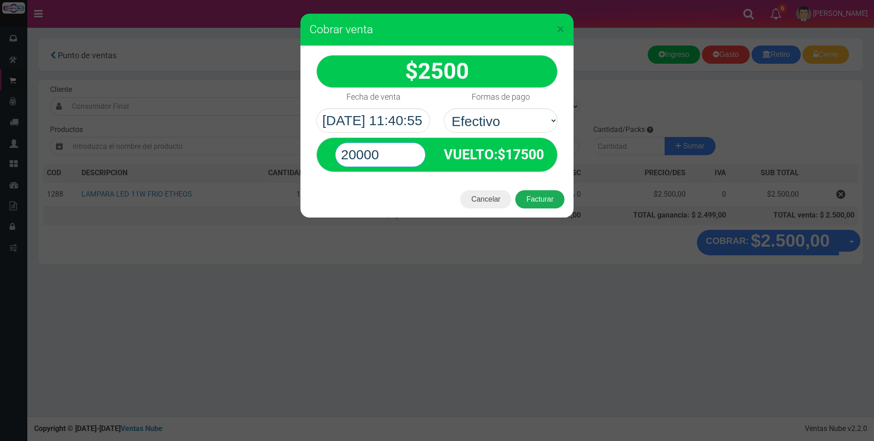
type input "20000"
click at [530, 205] on button "Facturar" at bounding box center [539, 199] width 49 height 18
